Goal: Task Accomplishment & Management: Use online tool/utility

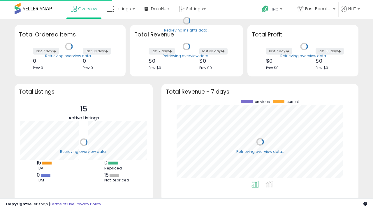
scroll to position [81, 185]
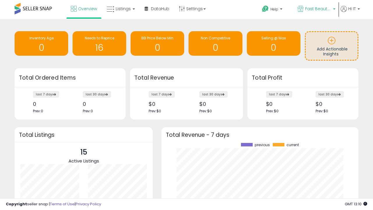
click at [316, 9] on span "Fast Beauty ([GEOGRAPHIC_DATA])" at bounding box center [318, 9] width 26 height 6
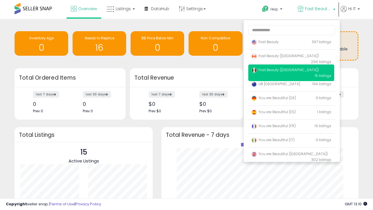
click at [291, 71] on span "Fast Beauty ([GEOGRAPHIC_DATA])" at bounding box center [285, 69] width 68 height 5
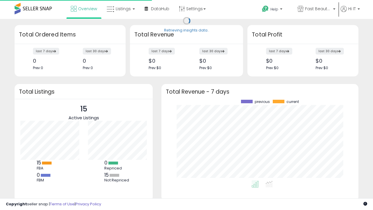
scroll to position [81, 185]
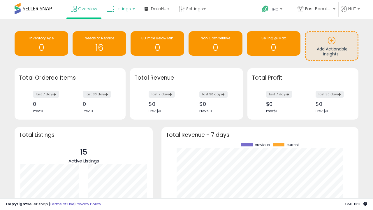
click at [120, 9] on span "Listings" at bounding box center [123, 9] width 15 height 6
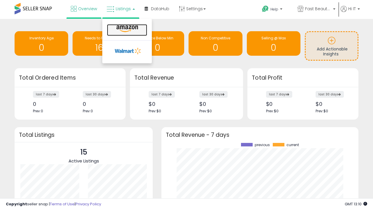
click at [127, 29] on icon at bounding box center [127, 29] width 25 height 8
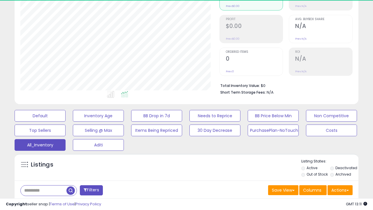
scroll to position [174, 0]
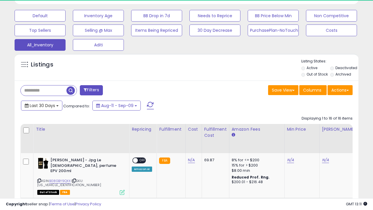
click at [41, 105] on span "Last 30 Days" at bounding box center [42, 106] width 25 height 6
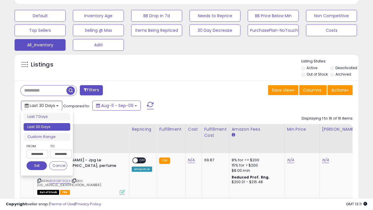
scroll to position [120, 199]
click at [47, 127] on li "Last 30 Days" at bounding box center [47, 127] width 47 height 8
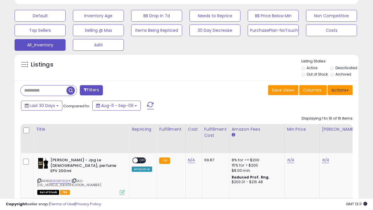
click at [340, 90] on button "Actions" at bounding box center [340, 90] width 25 height 10
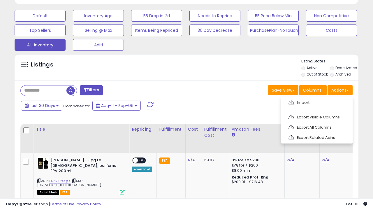
click at [316, 127] on link "Export All Columns" at bounding box center [317, 127] width 64 height 9
